Goal: Task Accomplishment & Management: Complete application form

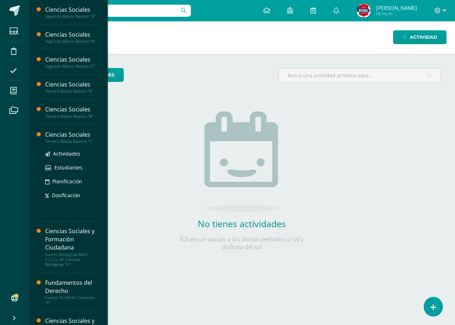
click at [50, 135] on div "Ciencias Sociales" at bounding box center [72, 134] width 54 height 8
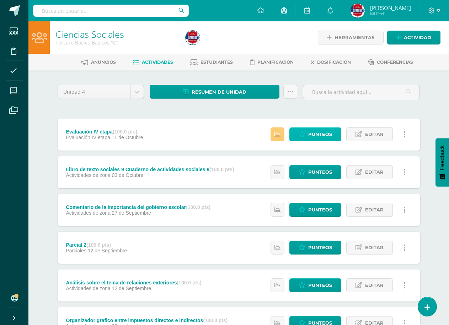
click at [316, 129] on span "Punteos" at bounding box center [320, 134] width 24 height 13
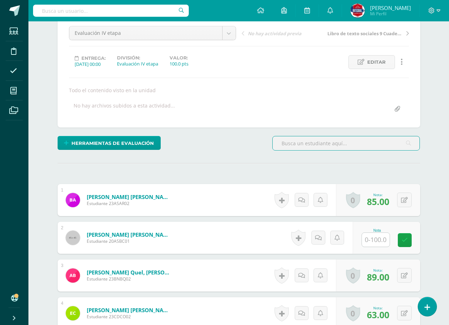
scroll to position [214, 0]
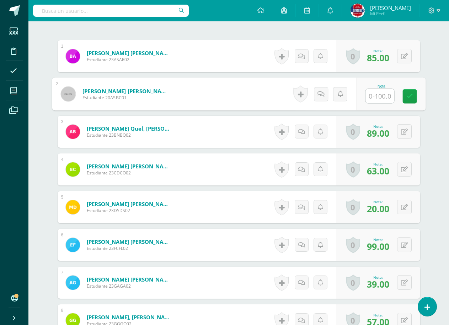
click at [367, 97] on input "text" at bounding box center [380, 96] width 28 height 14
type input "85"
drag, startPoint x: 402, startPoint y: 100, endPoint x: 413, endPoint y: 94, distance: 12.6
click at [405, 99] on div "Nota 85" at bounding box center [390, 93] width 69 height 33
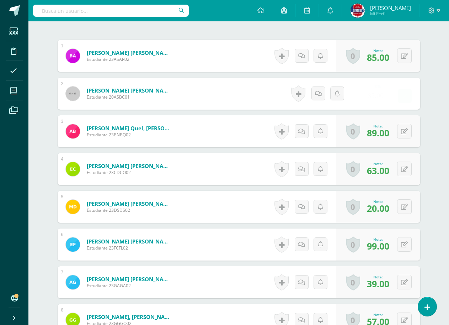
click at [413, 94] on form "Barrios Campos, Aura Sofia Estudiante 20ASBC01 Nota 85.00 0 Logros" at bounding box center [239, 94] width 363 height 32
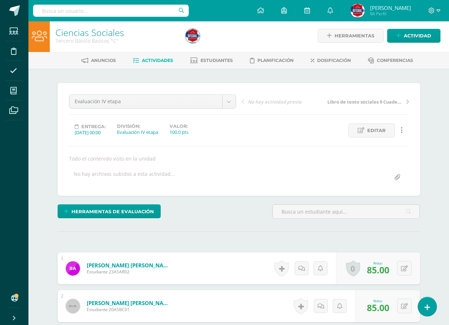
scroll to position [0, 0]
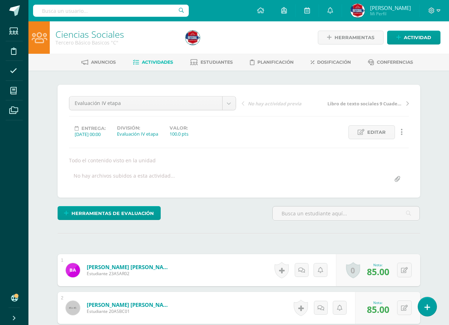
click at [156, 59] on link "Actividades" at bounding box center [153, 62] width 40 height 11
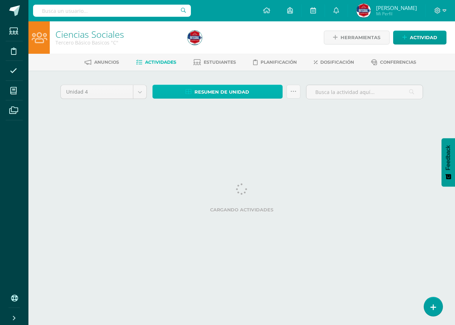
click at [233, 98] on span "Resumen de unidad" at bounding box center [222, 91] width 55 height 13
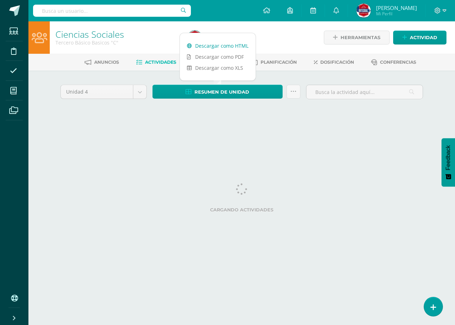
click at [240, 47] on link "Descargar como HTML" at bounding box center [218, 45] width 76 height 11
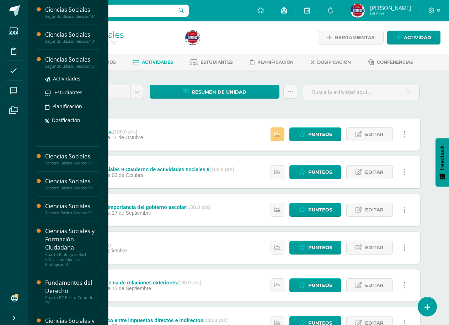
click at [71, 62] on div "Ciencias Sociales" at bounding box center [72, 59] width 54 height 8
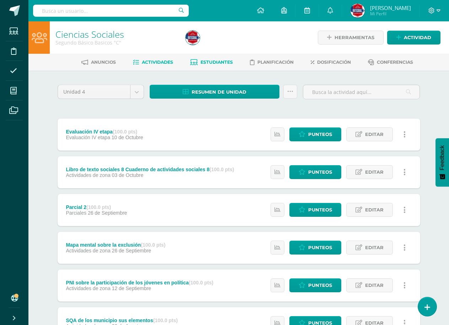
click at [212, 60] on span "Estudiantes" at bounding box center [217, 61] width 32 height 5
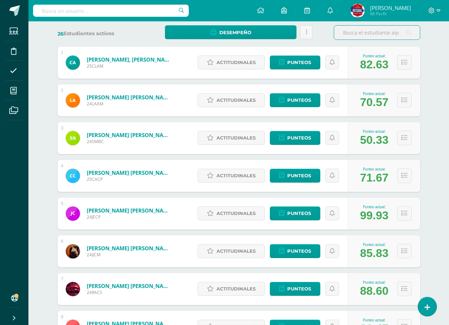
scroll to position [142, 0]
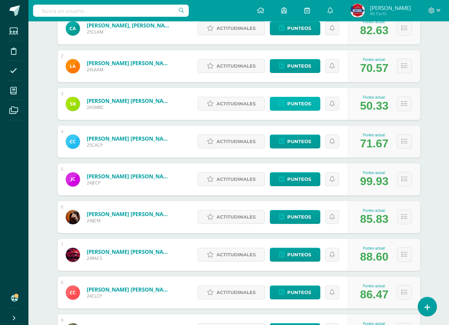
click at [297, 105] on span "Punteos" at bounding box center [299, 103] width 24 height 13
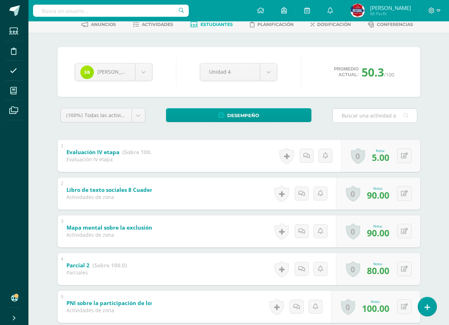
scroll to position [71, 0]
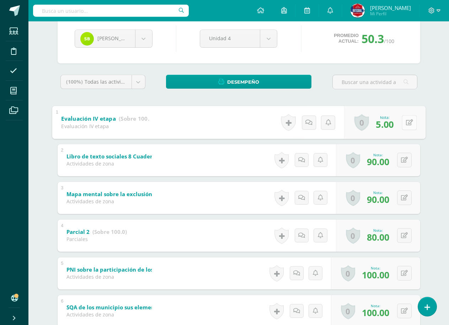
click at [406, 122] on icon at bounding box center [409, 122] width 7 height 6
type input "29"
click at [394, 123] on link at bounding box center [390, 124] width 14 height 14
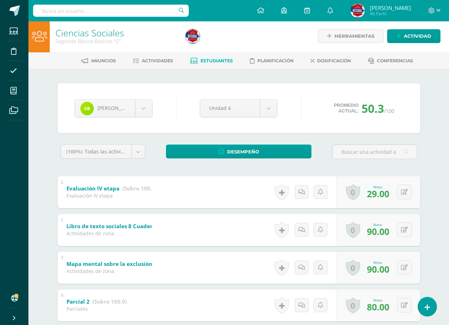
scroll to position [0, 0]
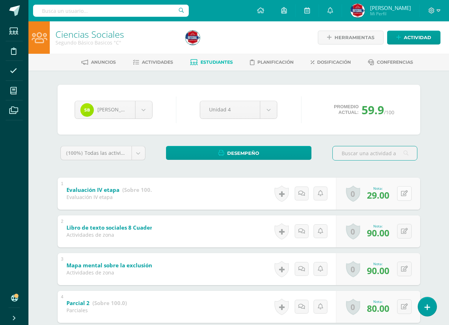
click at [409, 195] on button at bounding box center [404, 193] width 15 height 15
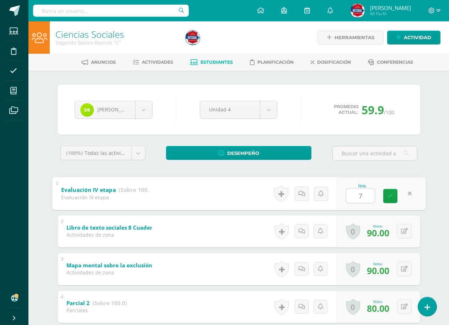
type input "74"
click at [395, 195] on link at bounding box center [390, 195] width 14 height 14
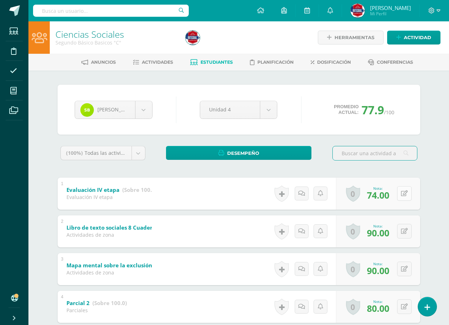
click at [407, 195] on icon at bounding box center [404, 193] width 7 height 6
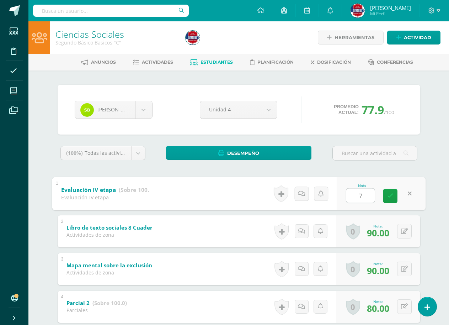
type input "70"
click at [383, 194] on link at bounding box center [390, 195] width 14 height 14
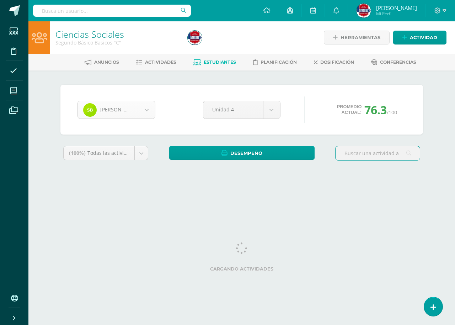
click at [144, 111] on body "Estudiantes Disciplina Asistencia Mis cursos Archivos Soporte Ayuda Reportar un…" at bounding box center [227, 96] width 455 height 192
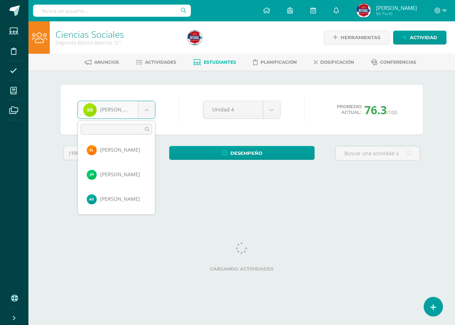
scroll to position [567, 0]
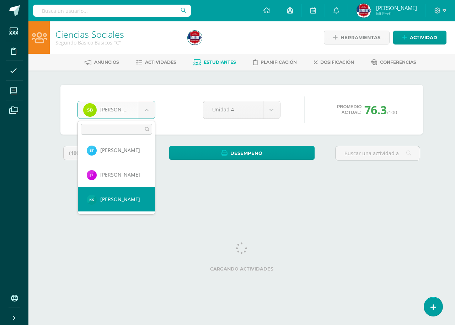
select select "2544"
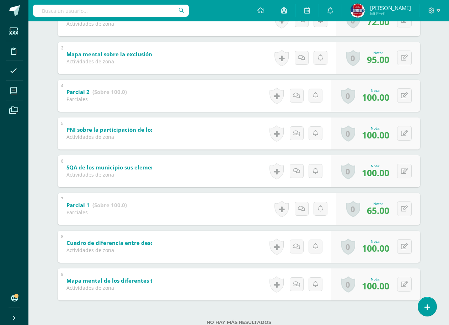
scroll to position [213, 0]
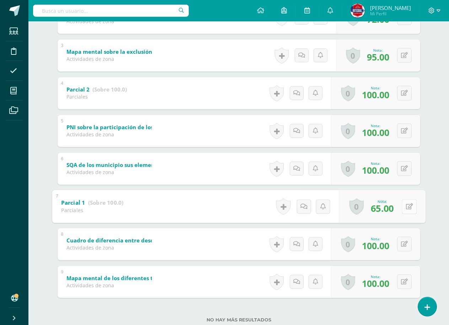
click at [406, 204] on icon at bounding box center [409, 206] width 7 height 6
type input "100"
click at [389, 209] on icon at bounding box center [390, 209] width 6 height 6
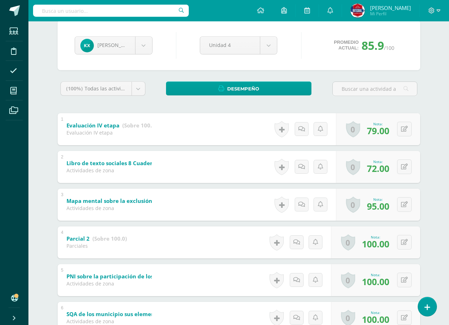
scroll to position [0, 0]
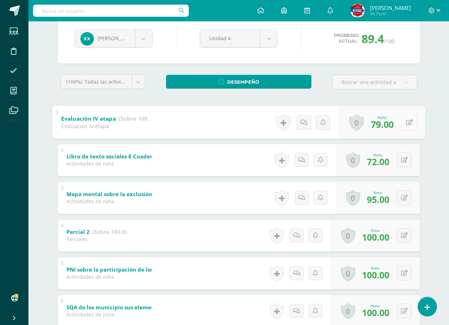
click at [406, 124] on icon at bounding box center [409, 122] width 7 height 6
type input "90"
click at [388, 126] on icon at bounding box center [390, 125] width 6 height 6
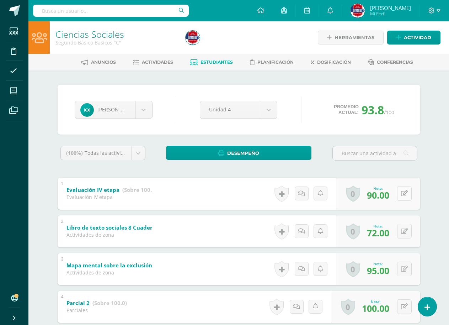
click at [407, 195] on button at bounding box center [404, 193] width 15 height 15
type input "94"
drag, startPoint x: 389, startPoint y: 194, endPoint x: 107, endPoint y: 93, distance: 300.2
click at [390, 194] on icon at bounding box center [390, 196] width 6 height 6
click at [406, 192] on icon at bounding box center [409, 193] width 7 height 6
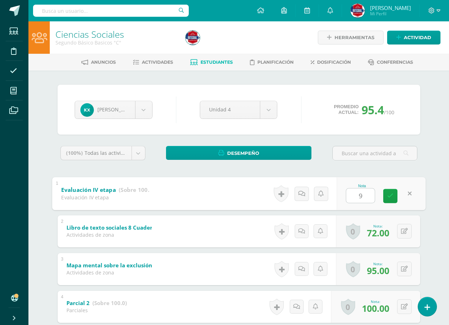
type input "96"
click at [393, 200] on link at bounding box center [390, 195] width 14 height 14
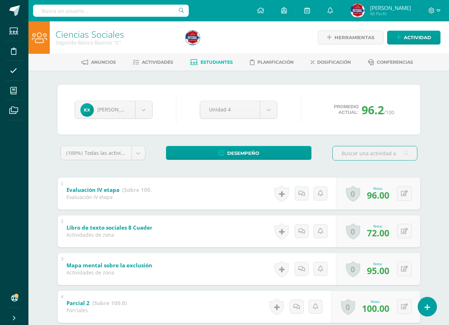
scroll to position [36, 0]
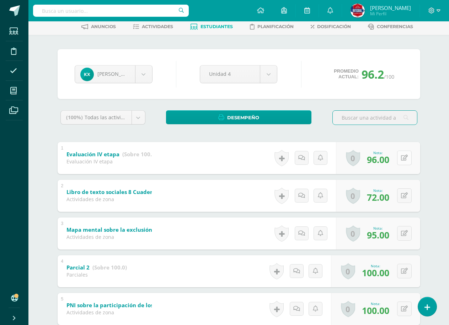
click at [405, 157] on icon at bounding box center [404, 158] width 7 height 6
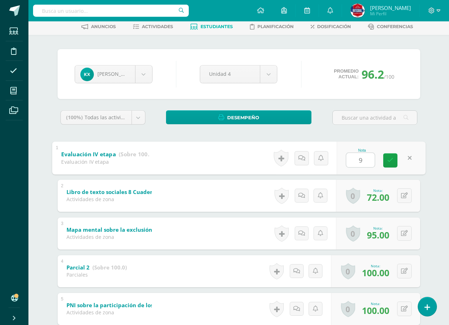
type input "98"
click at [392, 161] on icon at bounding box center [390, 160] width 6 height 6
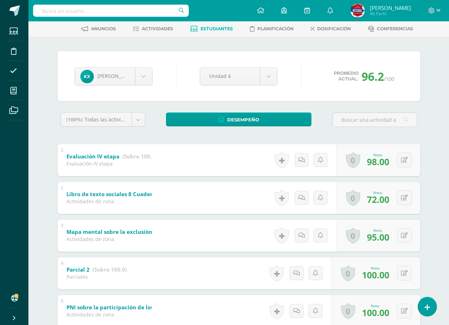
scroll to position [0, 0]
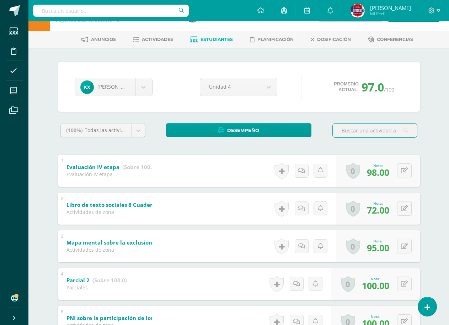
scroll to position [71, 0]
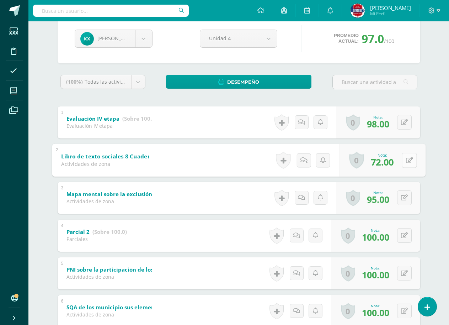
click at [404, 159] on button at bounding box center [409, 160] width 15 height 15
type input "75"
click at [385, 161] on link at bounding box center [390, 162] width 14 height 14
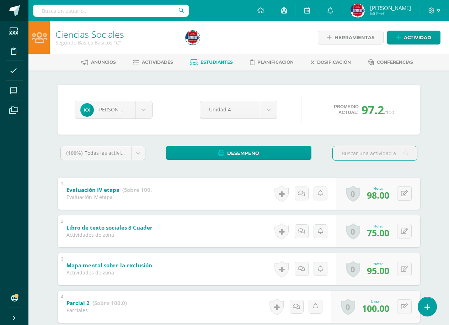
click at [17, 7] on span at bounding box center [14, 10] width 11 height 11
